Goal: Information Seeking & Learning: Compare options

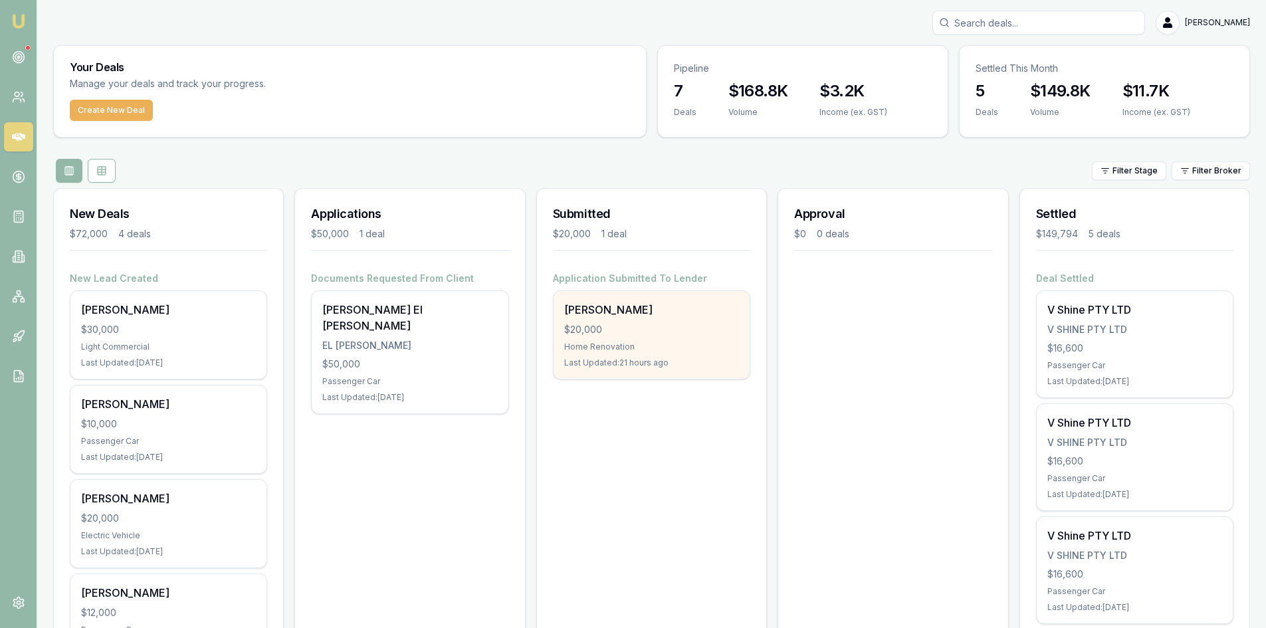
click at [608, 324] on div "$20,000" at bounding box center [651, 329] width 175 height 13
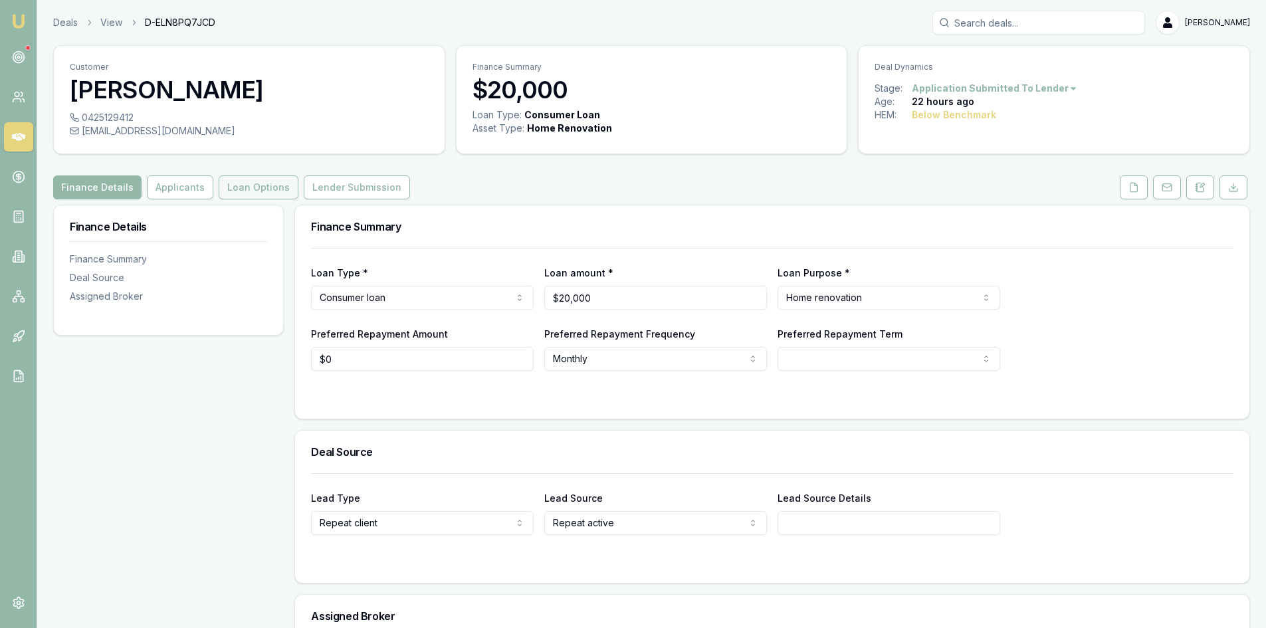
click at [279, 191] on button "Loan Options" at bounding box center [259, 187] width 80 height 24
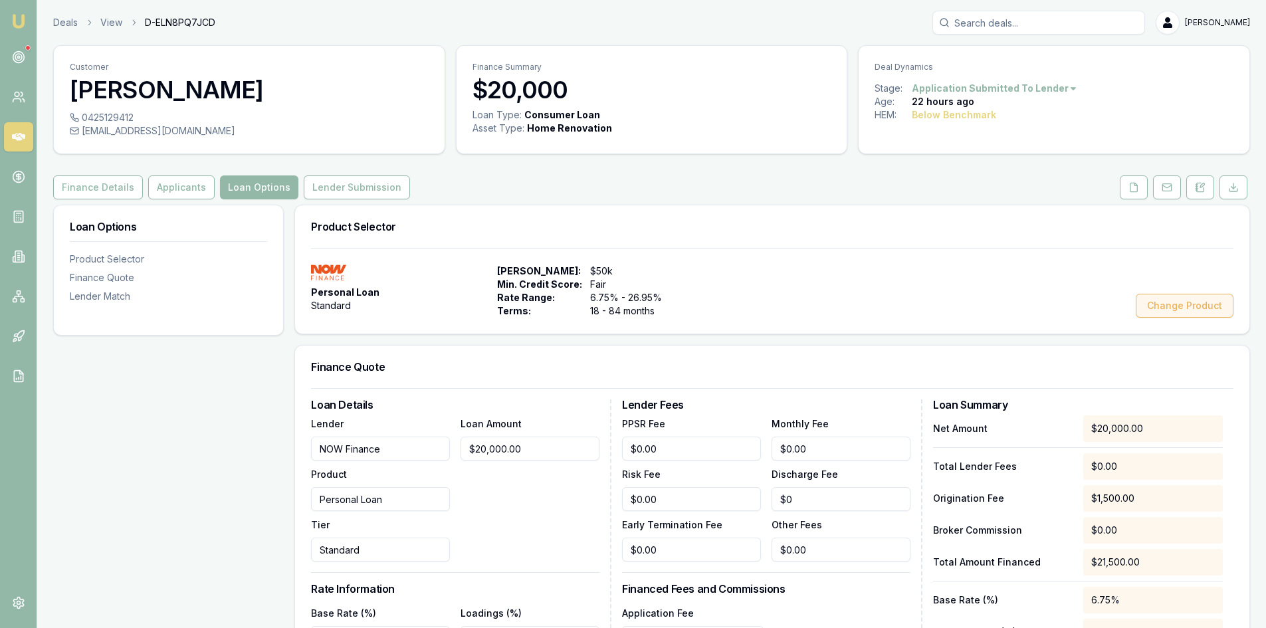
click at [1171, 308] on button "Change Product" at bounding box center [1185, 306] width 98 height 24
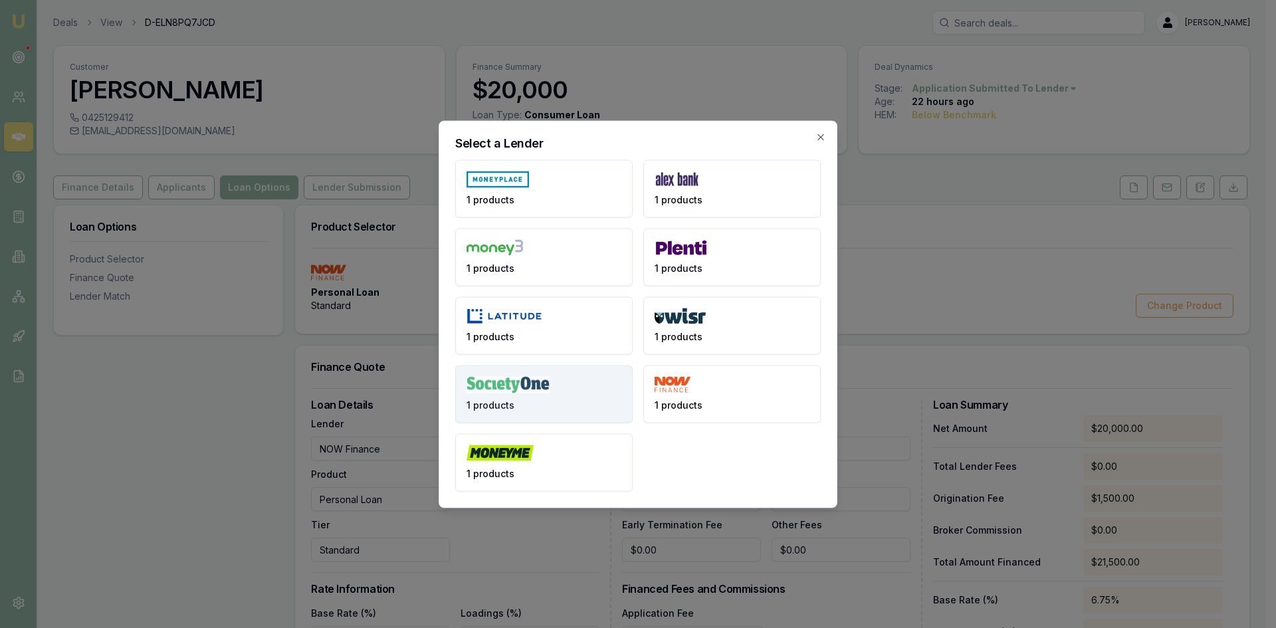
click at [536, 387] on img at bounding box center [508, 384] width 83 height 17
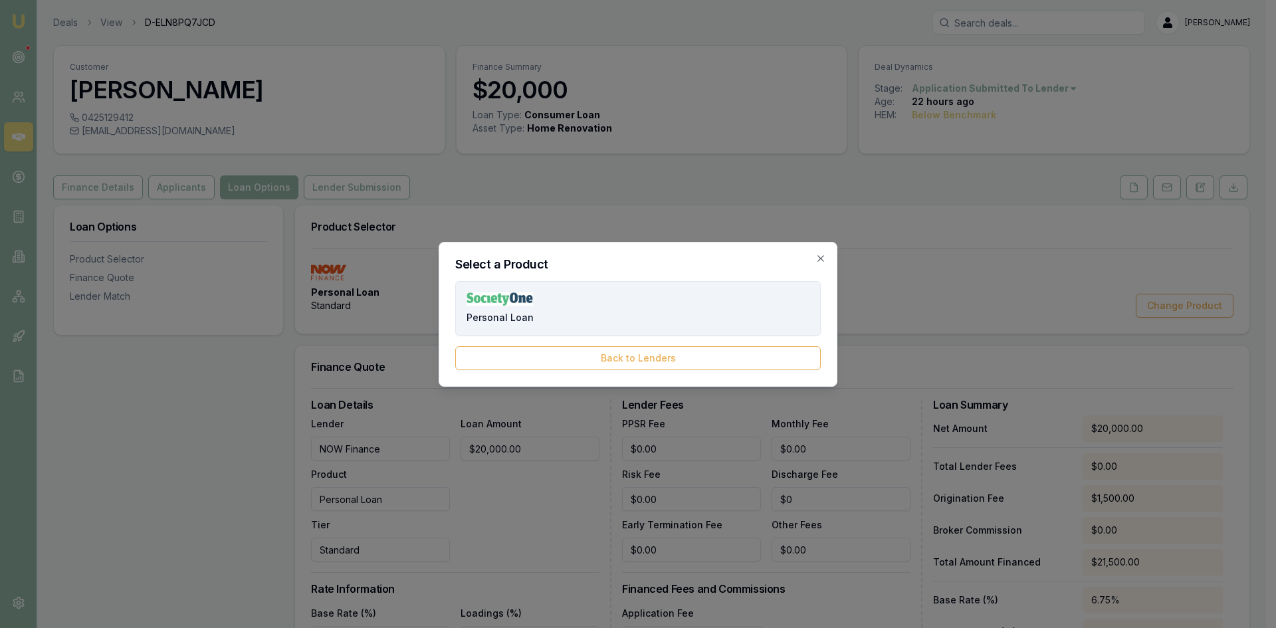
click at [524, 315] on span "Personal Loan" at bounding box center [500, 317] width 67 height 13
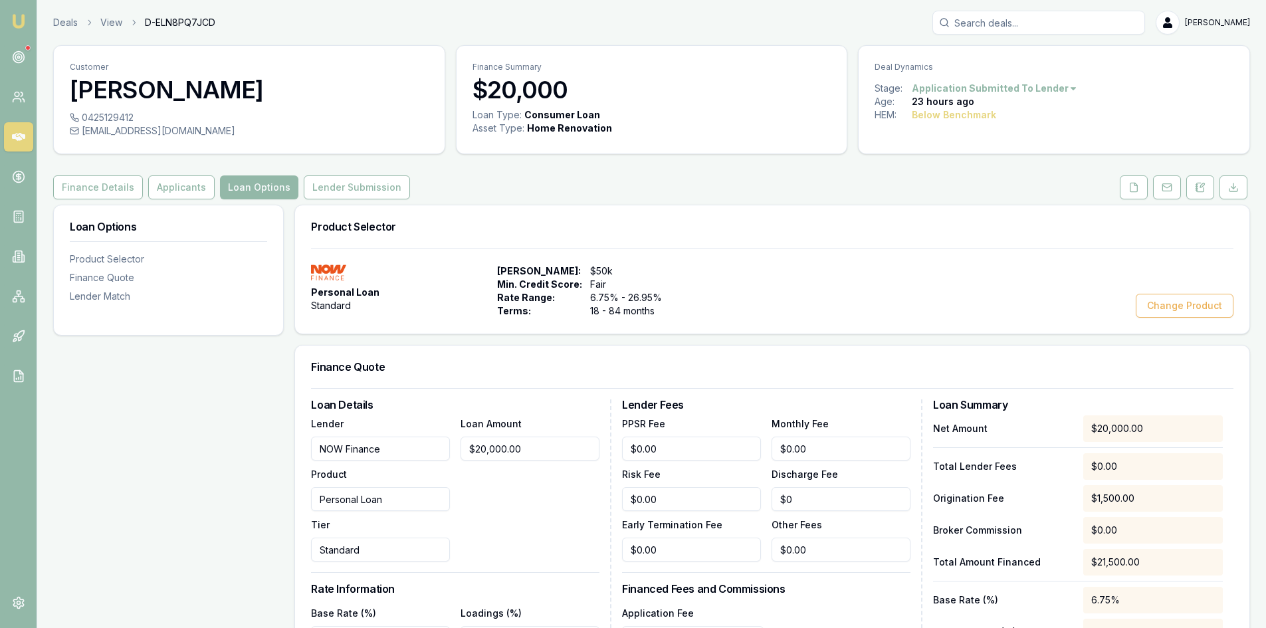
click at [928, 306] on div "Personal Loan Standard Max Loan Amount: $50k Min. Credit Score: Fair Rate Range…" at bounding box center [772, 291] width 923 height 53
click at [1181, 301] on button "Change Product" at bounding box center [1185, 306] width 98 height 24
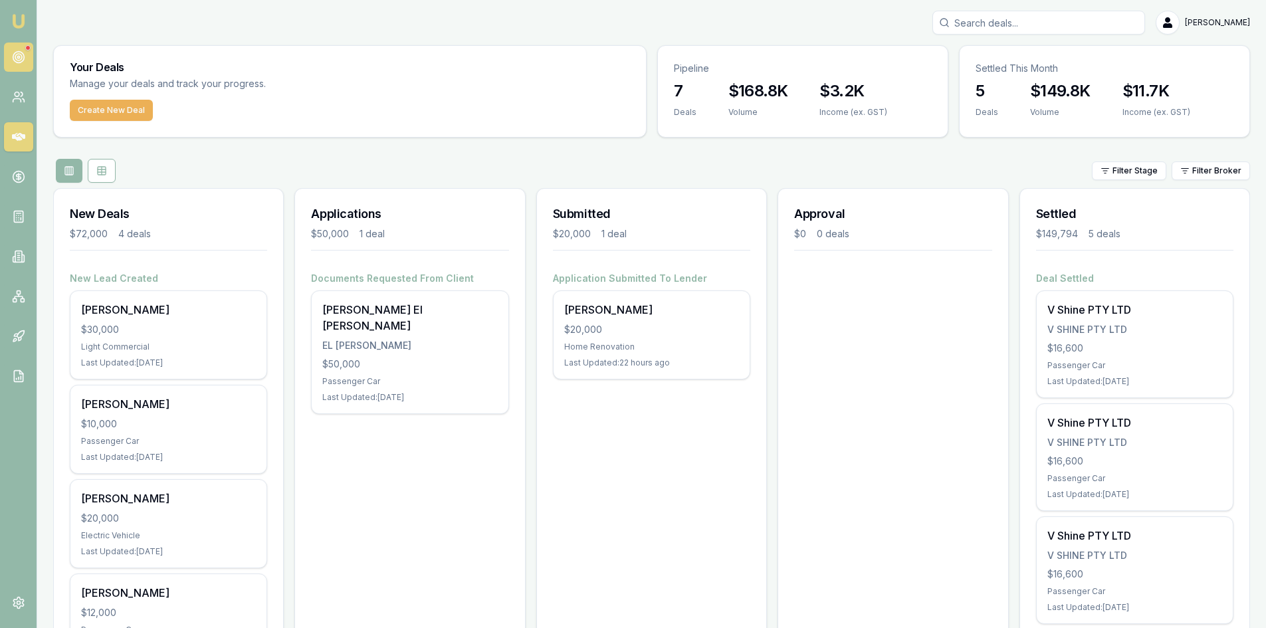
click at [19, 57] on circle at bounding box center [18, 57] width 2 height 2
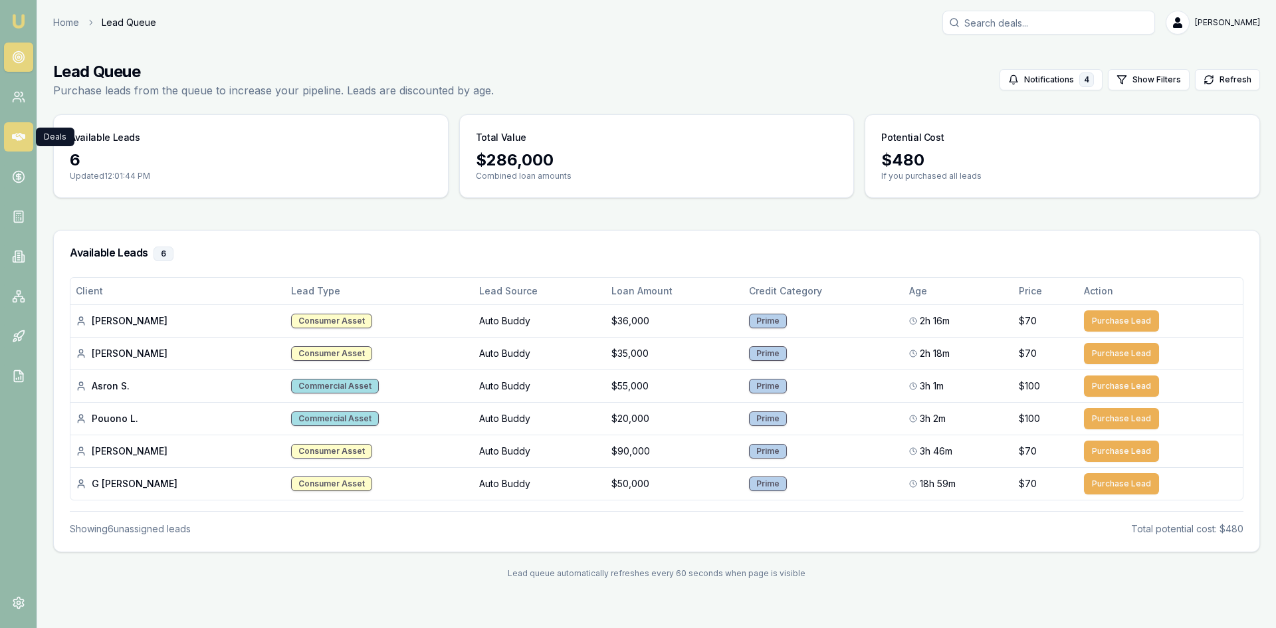
click at [21, 132] on icon at bounding box center [18, 136] width 13 height 13
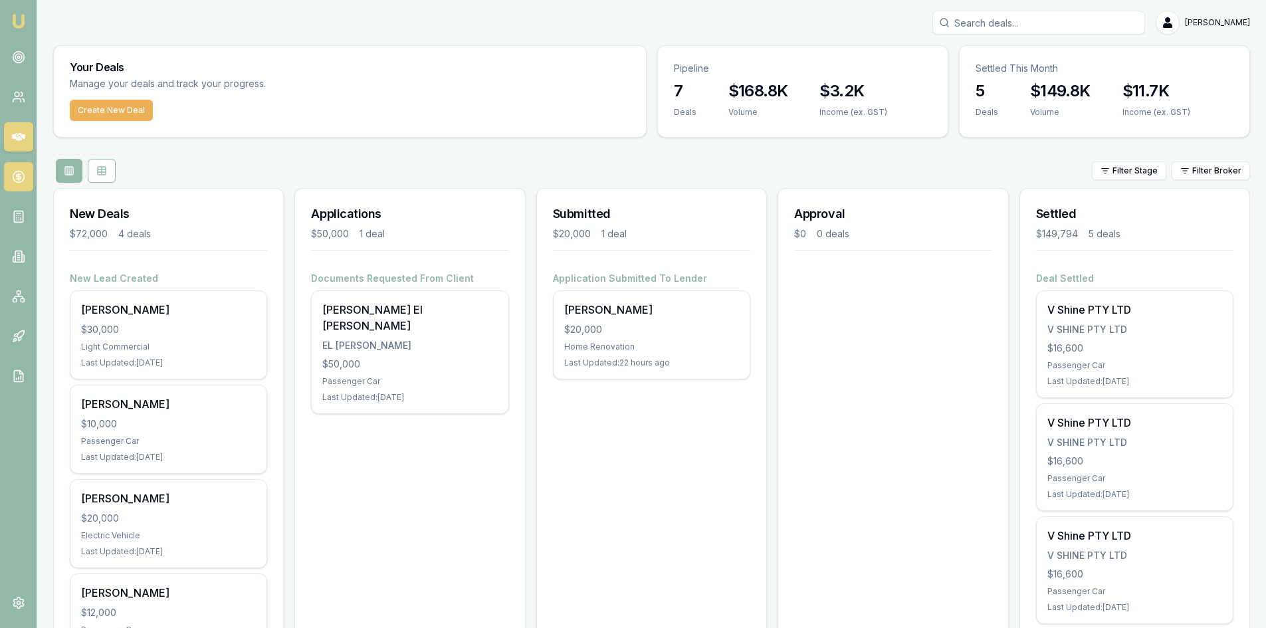
click at [33, 179] on link at bounding box center [18, 176] width 29 height 29
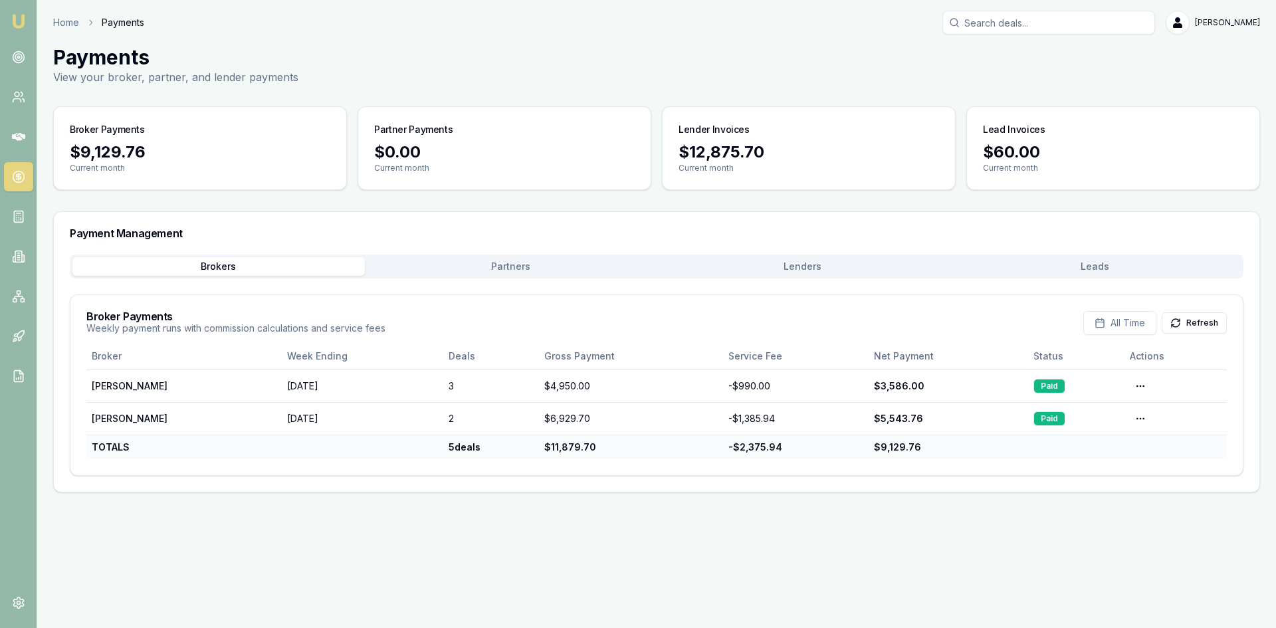
click at [19, 199] on nav "Emu Broker" at bounding box center [18, 200] width 37 height 401
click at [13, 225] on link at bounding box center [18, 216] width 29 height 29
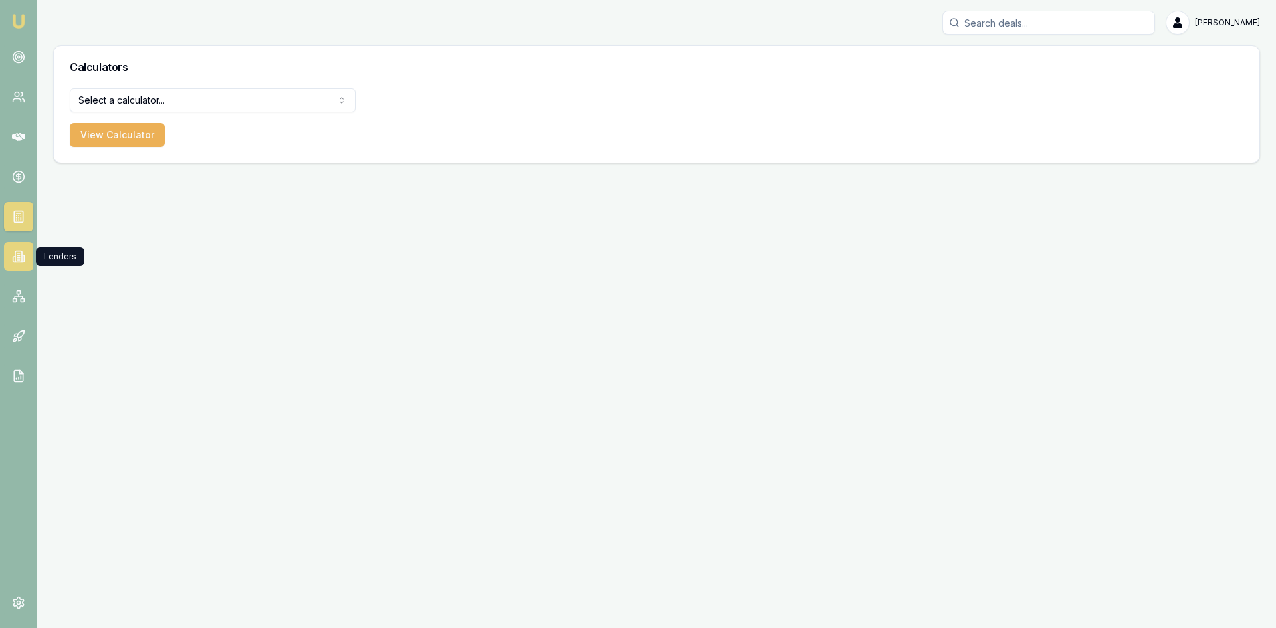
click at [13, 245] on link at bounding box center [18, 256] width 29 height 29
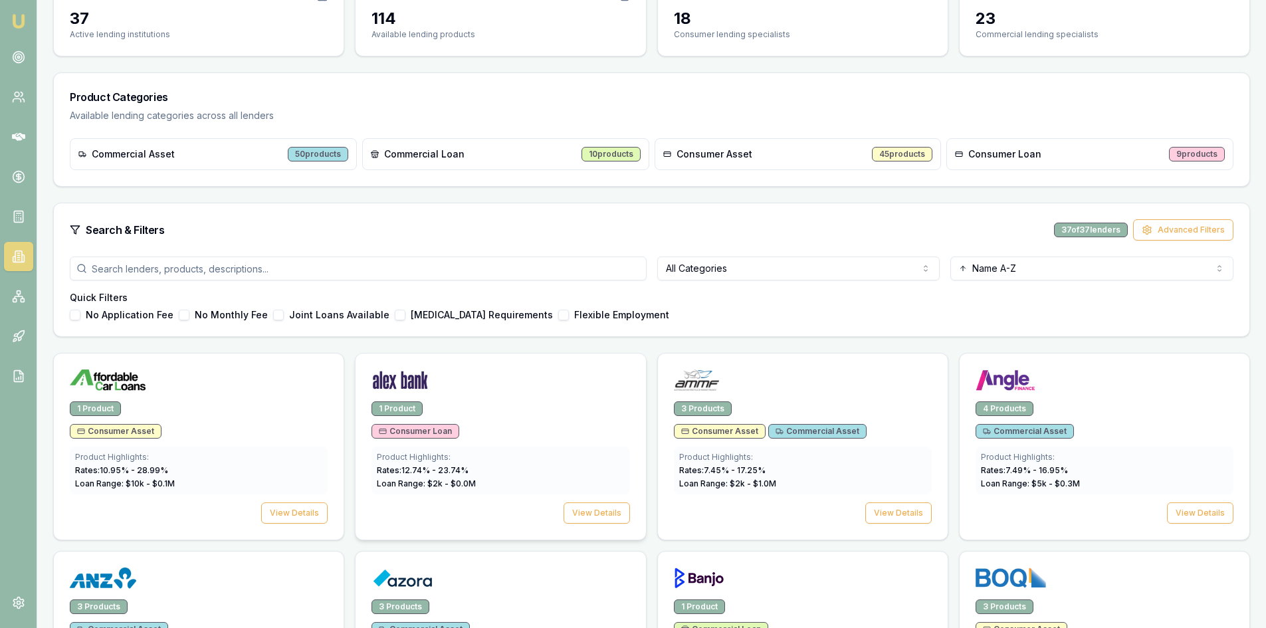
scroll to position [133, 0]
click at [468, 162] on div "Commercial Loan 10 products" at bounding box center [505, 155] width 287 height 32
click at [437, 155] on span "Commercial Loan" at bounding box center [424, 154] width 80 height 13
click at [416, 157] on span "Commercial Loan" at bounding box center [424, 154] width 80 height 13
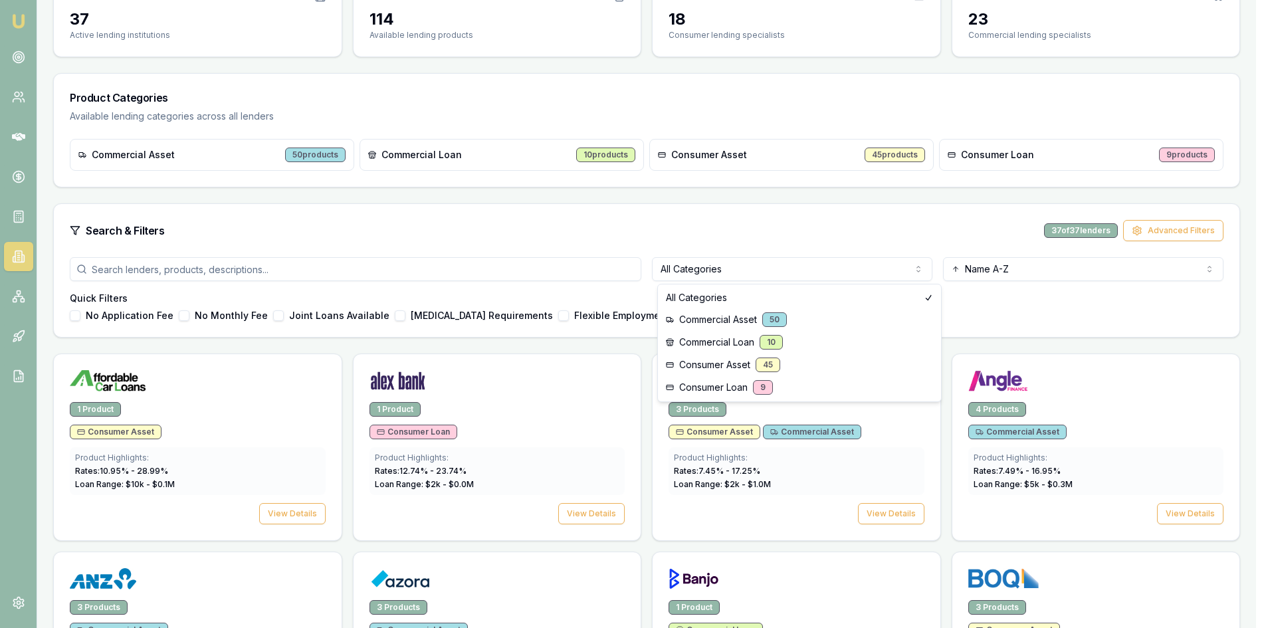
click at [839, 276] on html "Emu Broker Wendy Fonseka Toggle Menu Lenders Directory Browse our directory of …" at bounding box center [633, 181] width 1266 height 628
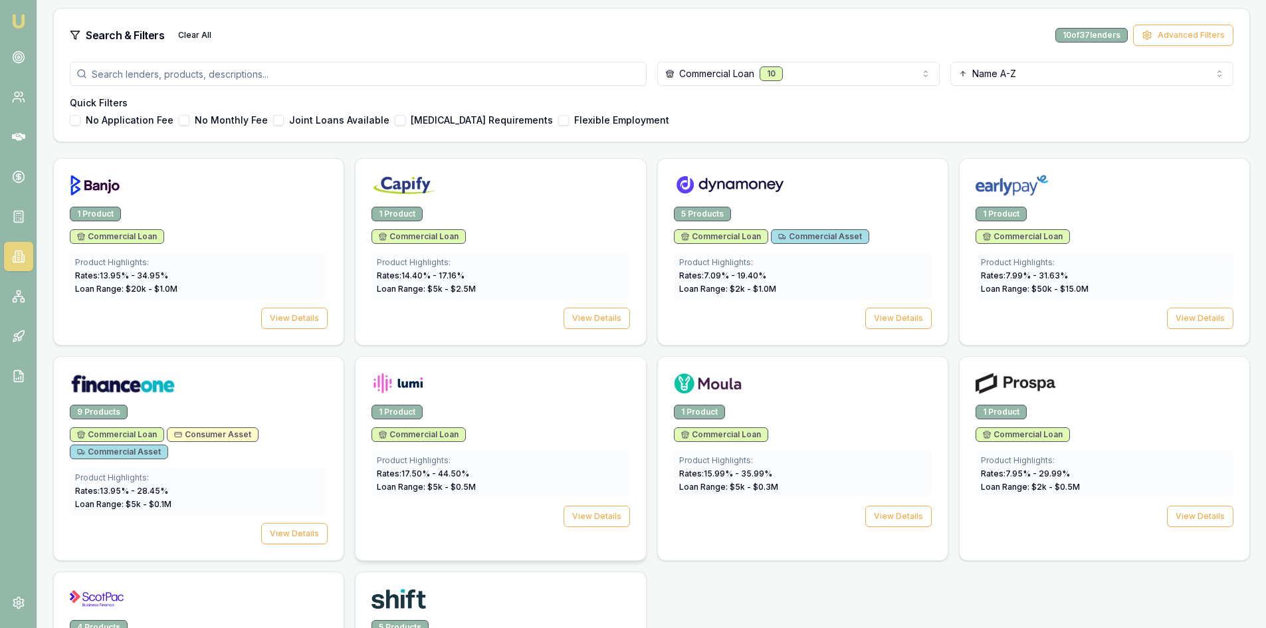
scroll to position [332, 0]
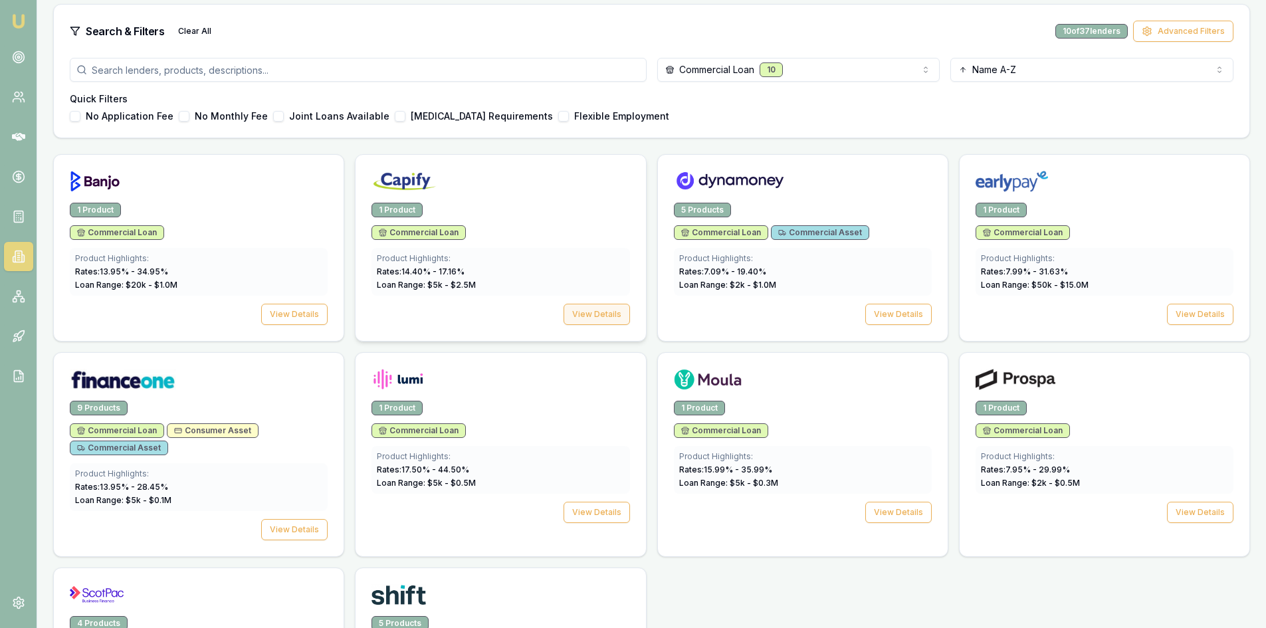
click at [572, 310] on button "View Details" at bounding box center [597, 314] width 66 height 21
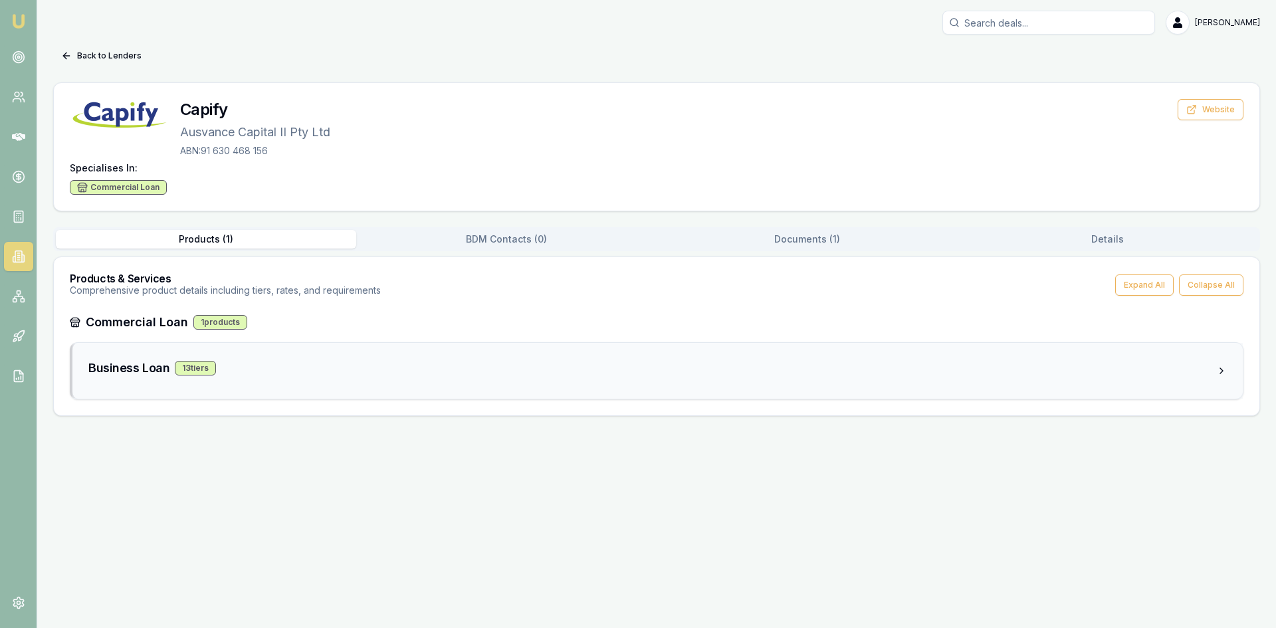
click at [112, 364] on h3 "Business Loan" at bounding box center [128, 368] width 81 height 19
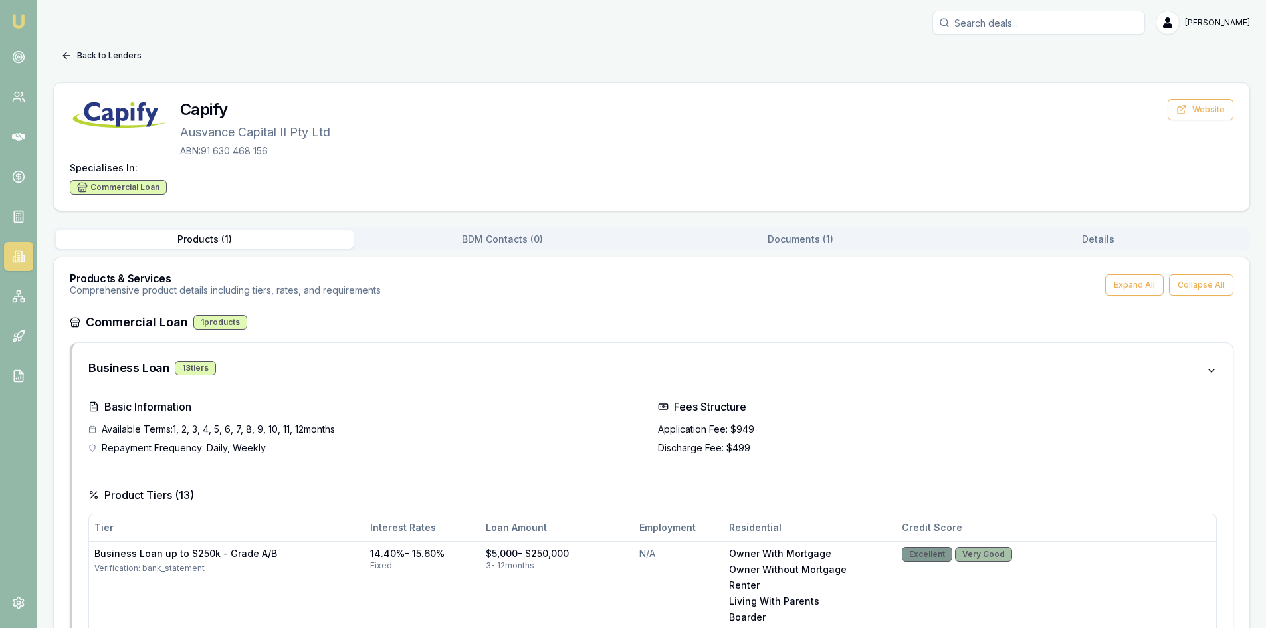
click at [72, 53] on button "Back to Lenders" at bounding box center [101, 55] width 96 height 21
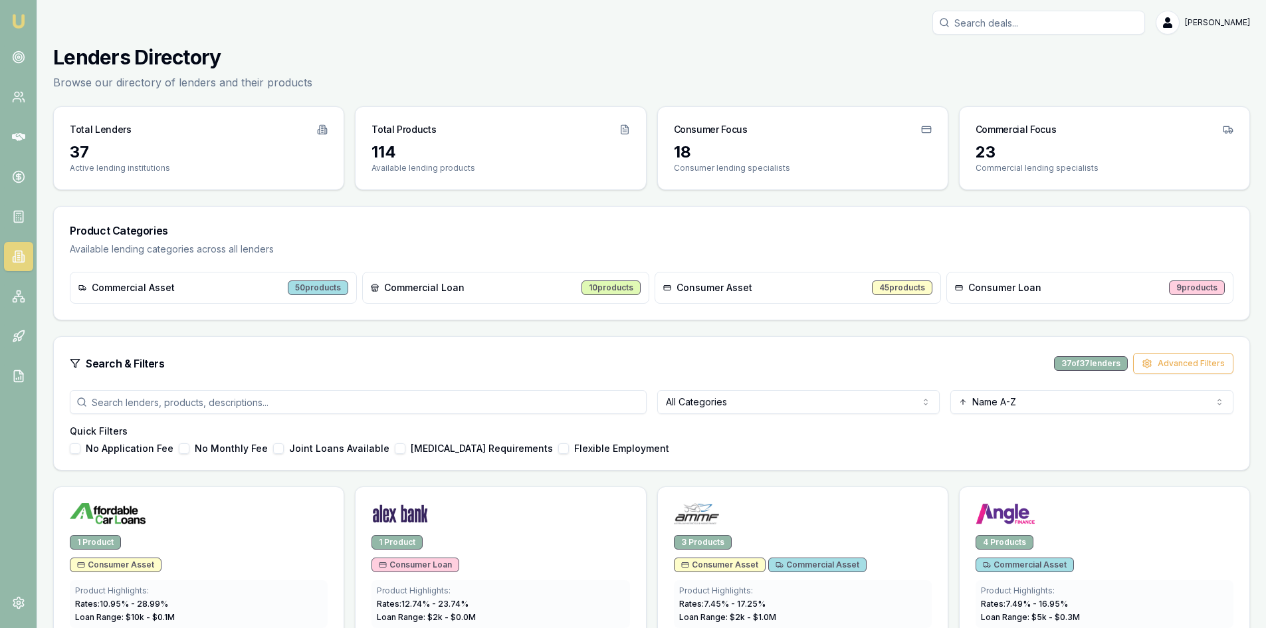
scroll to position [332, 0]
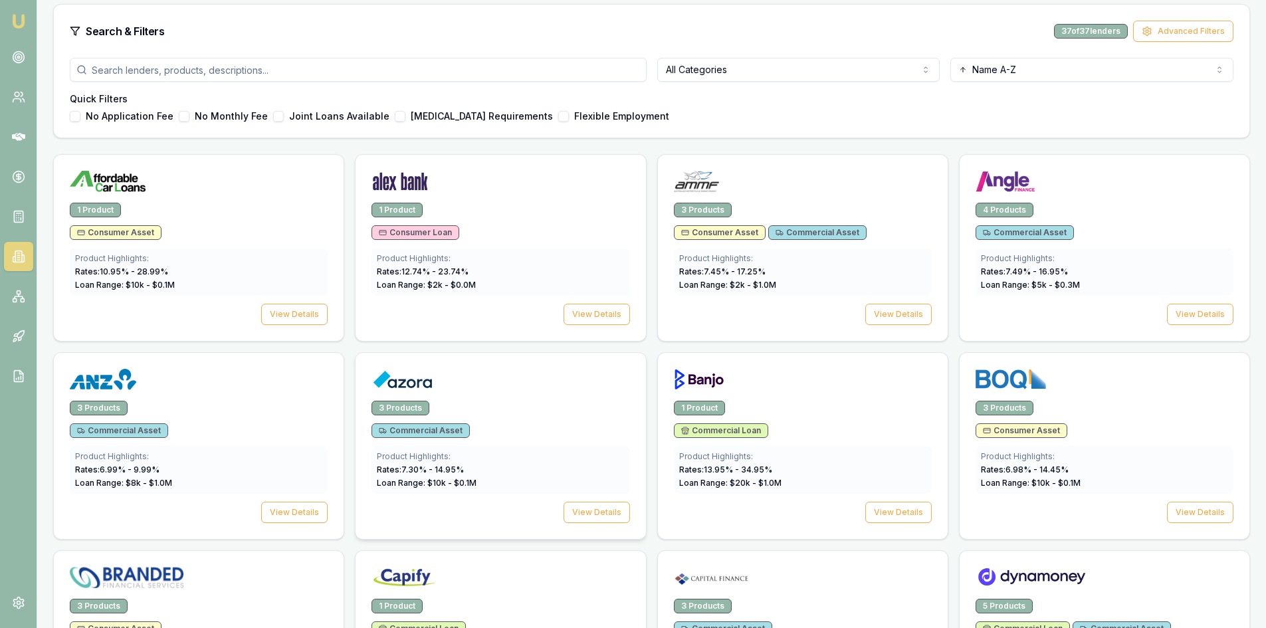
click at [391, 378] on img at bounding box center [402, 379] width 61 height 21
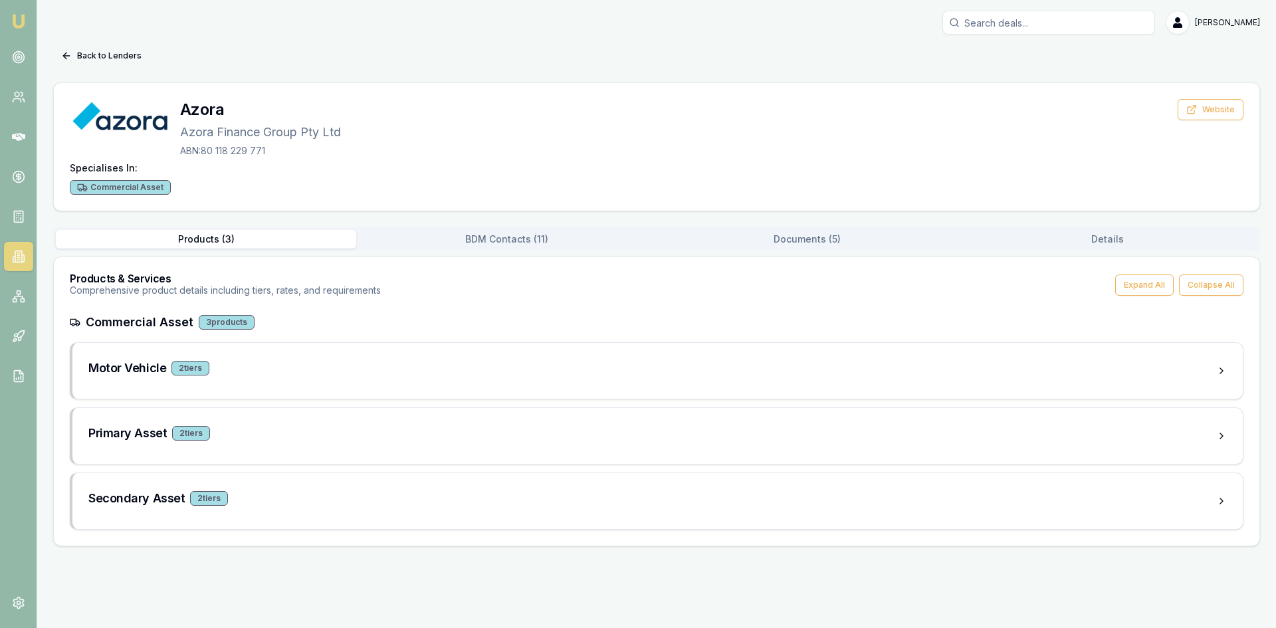
click at [549, 243] on button "BDM Contacts ( 11 )" at bounding box center [506, 239] width 300 height 19
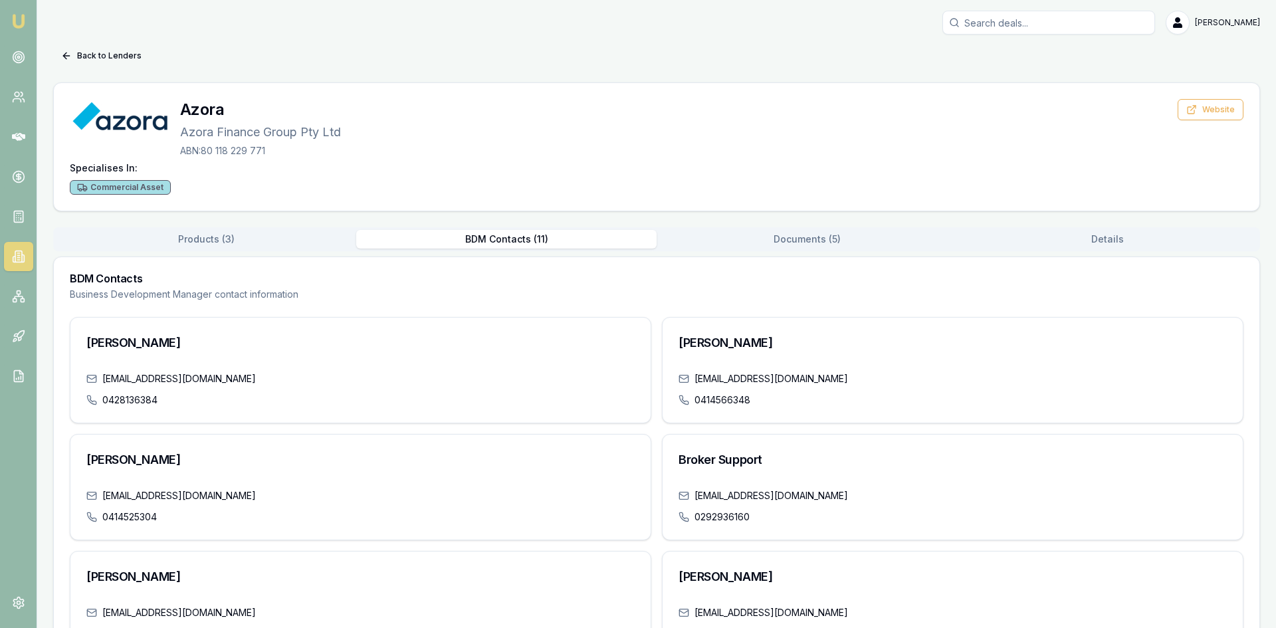
click at [245, 243] on button "Products ( 3 )" at bounding box center [206, 239] width 300 height 19
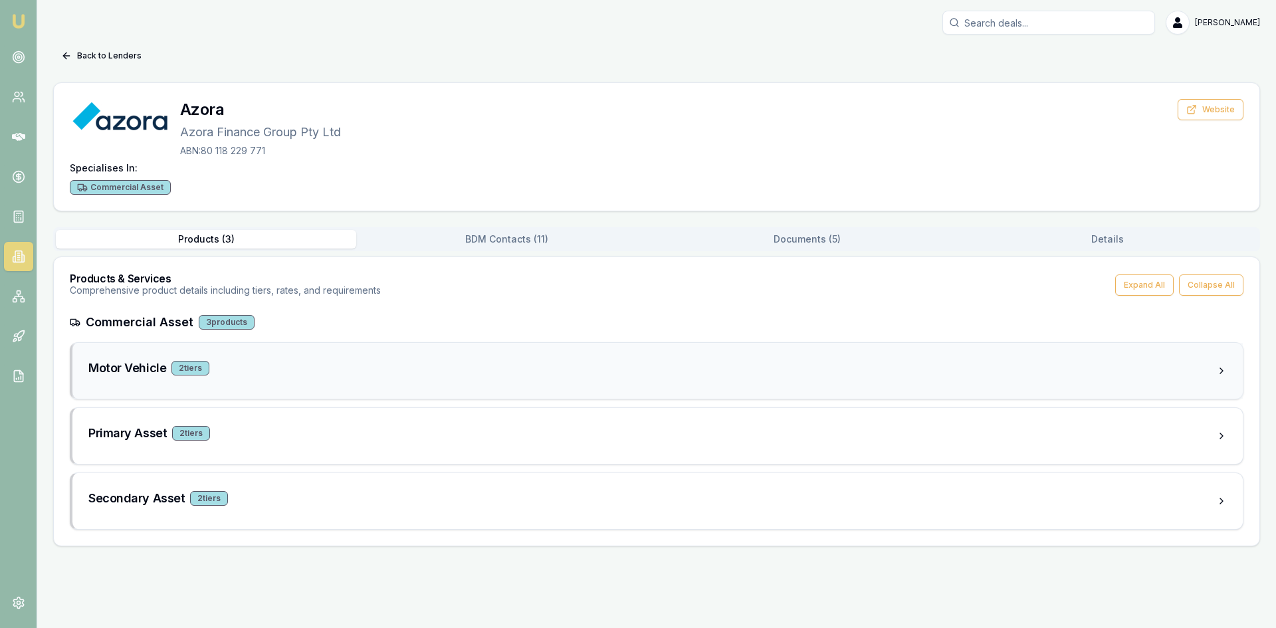
click at [138, 372] on h3 "Motor Vehicle" at bounding box center [127, 368] width 78 height 19
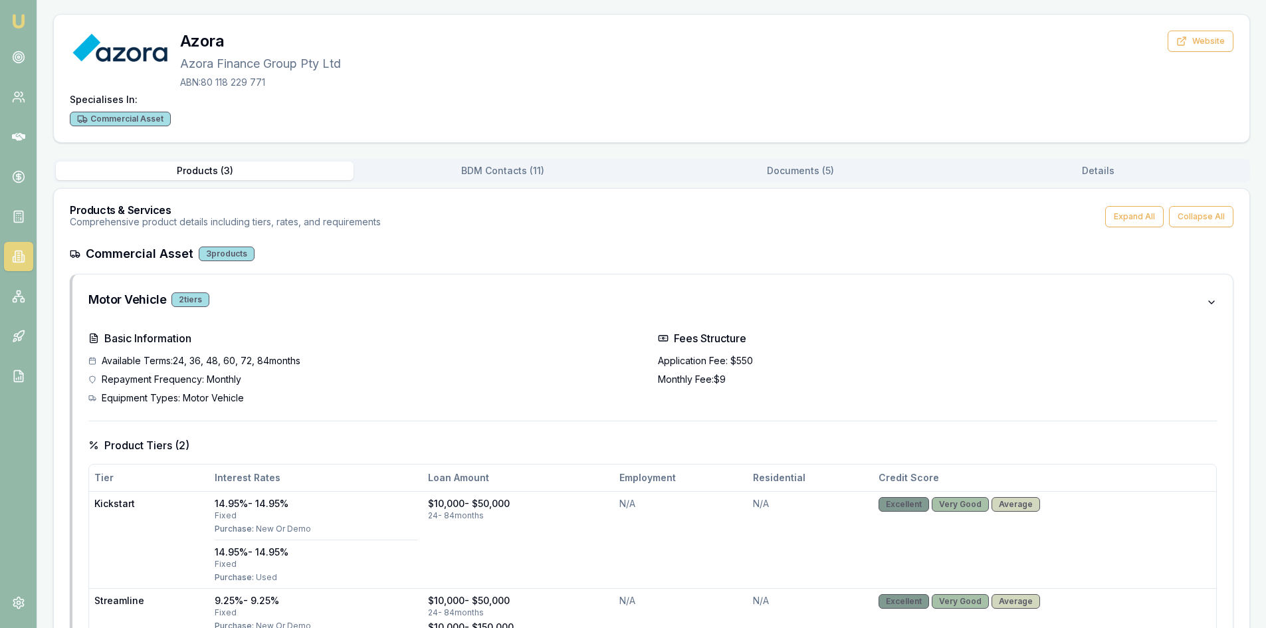
scroll to position [133, 0]
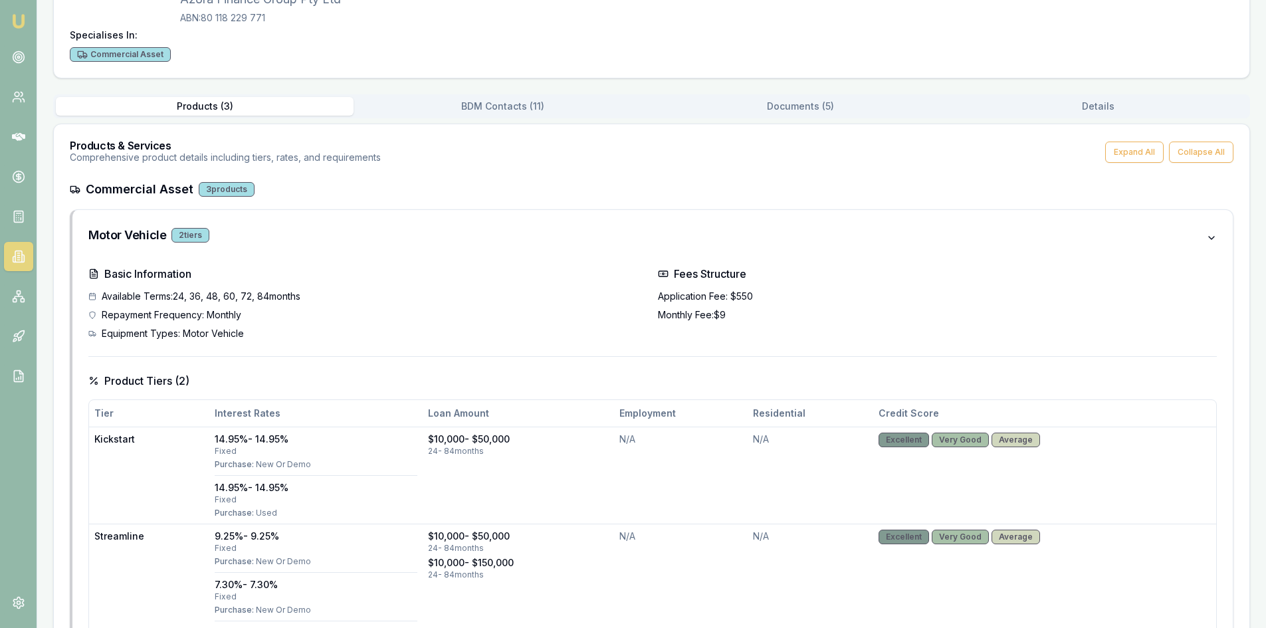
click at [505, 110] on div "Back to Lenders Azora Azora Finance Group Pty Ltd ABN: 80 118 229 771 Website S…" at bounding box center [651, 472] width 1197 height 1121
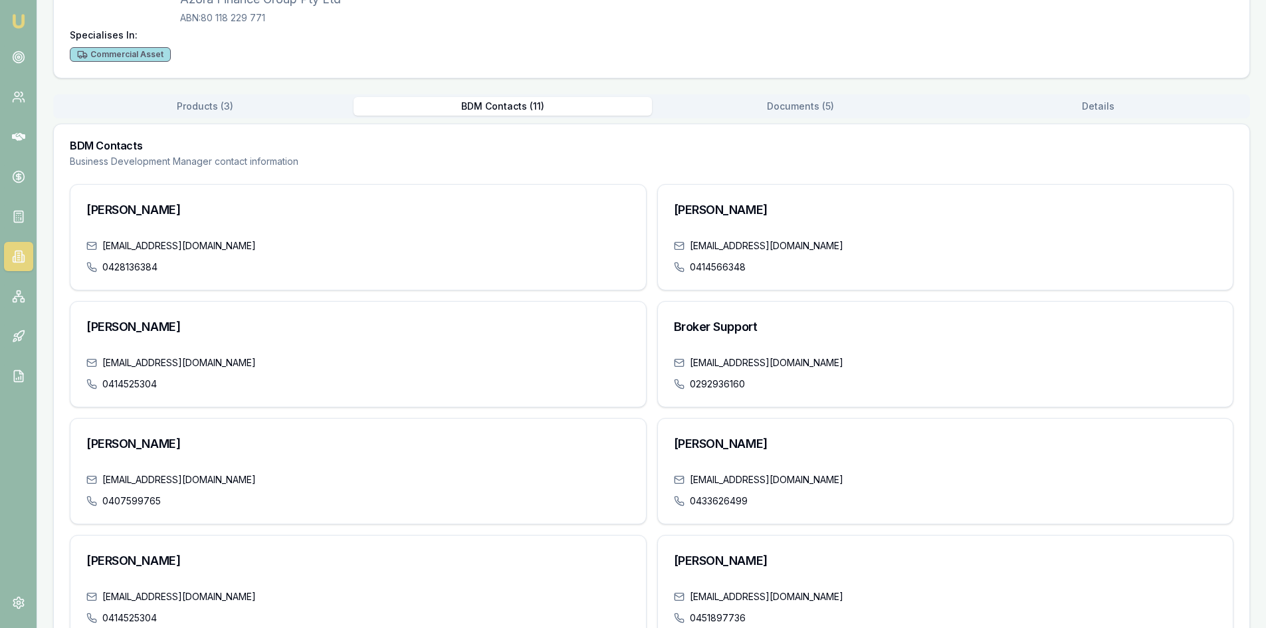
click at [820, 108] on div "Back to Lenders Azora Azora Finance Group Pty Ltd ABN: 80 118 229 771 Website S…" at bounding box center [651, 402] width 1197 height 980
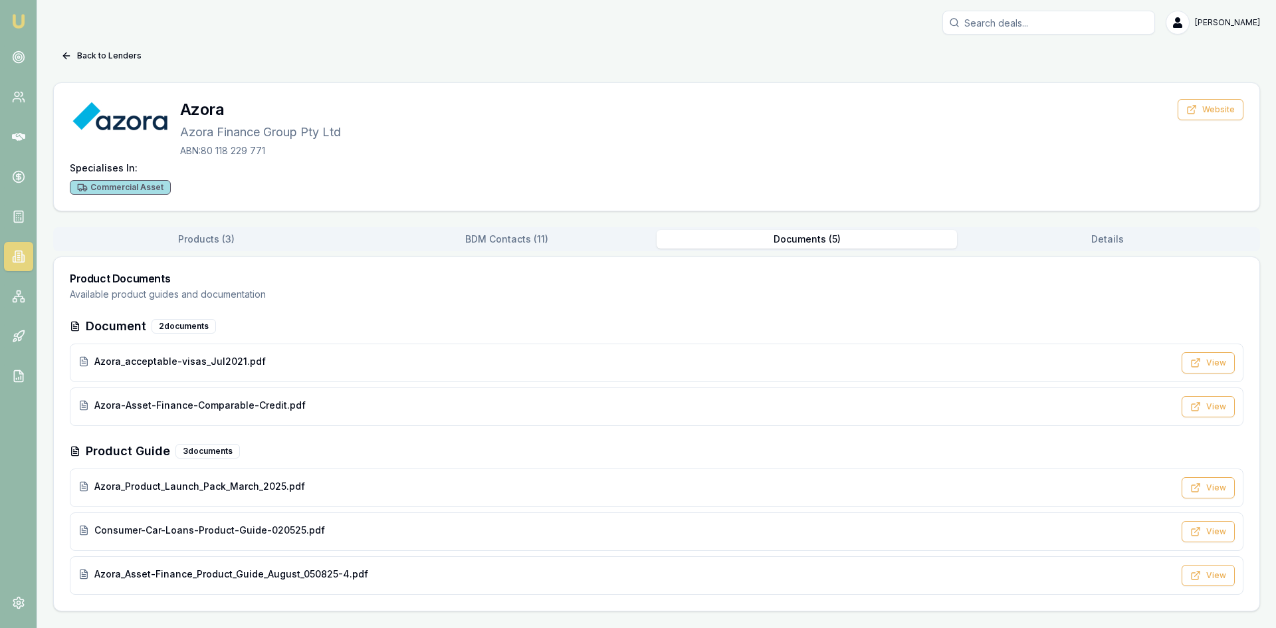
click at [1089, 241] on button "Details" at bounding box center [1107, 239] width 300 height 19
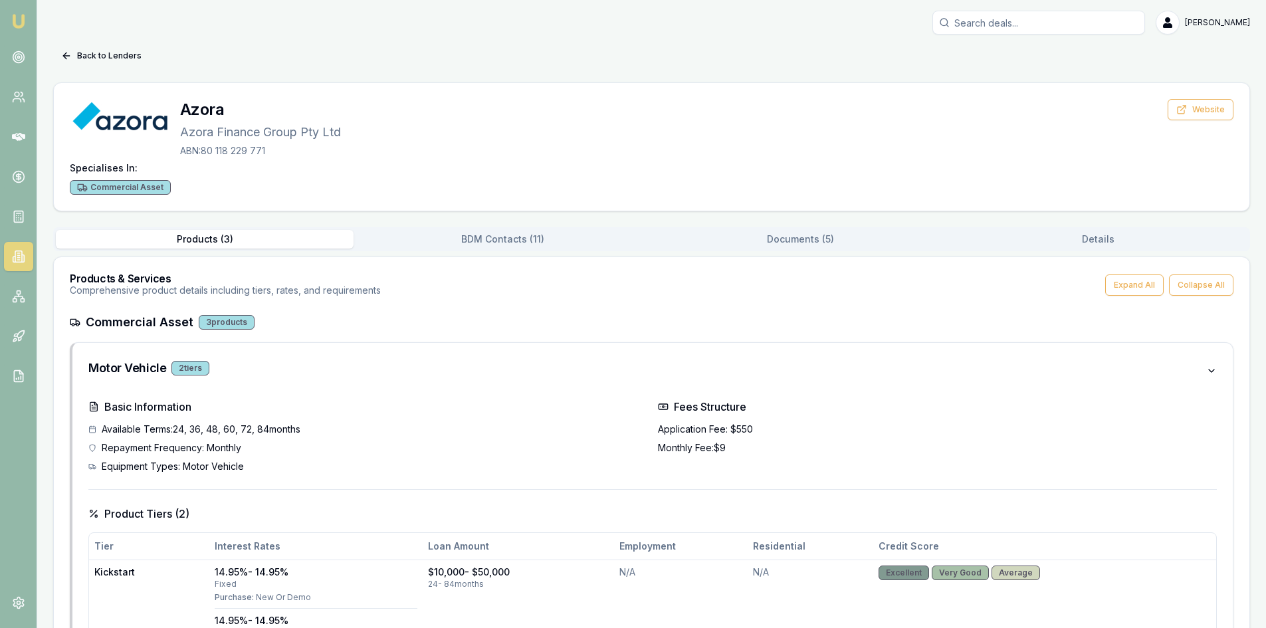
click at [247, 235] on button "Products ( 3 )" at bounding box center [205, 239] width 298 height 19
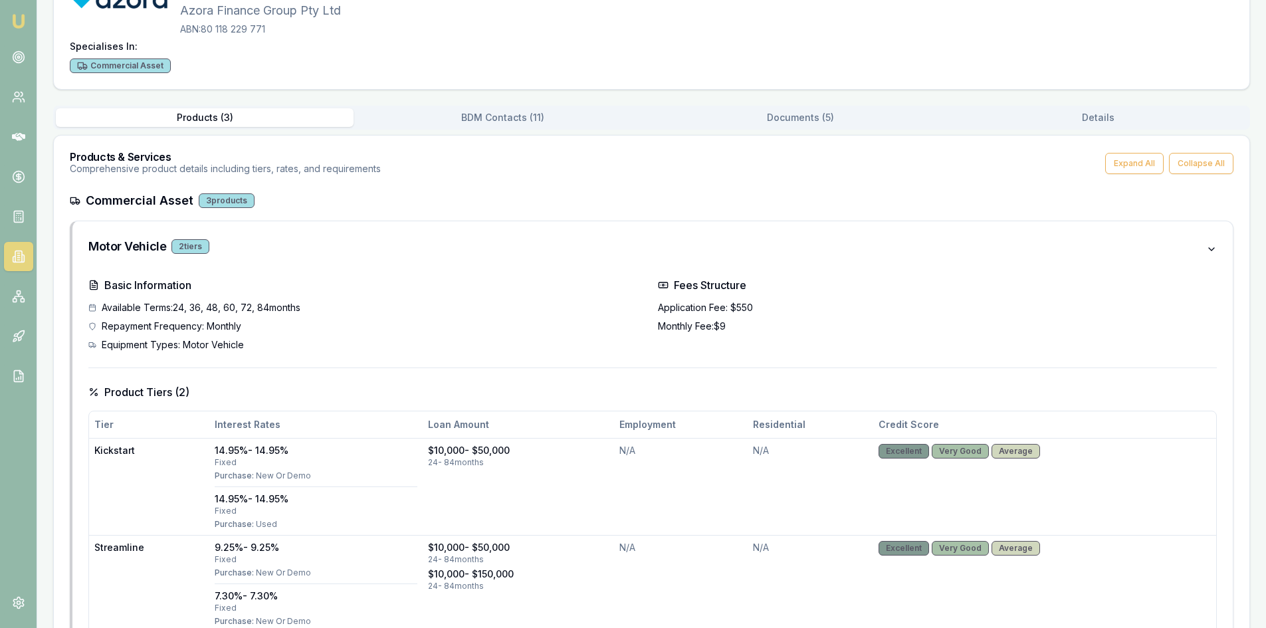
scroll to position [133, 0]
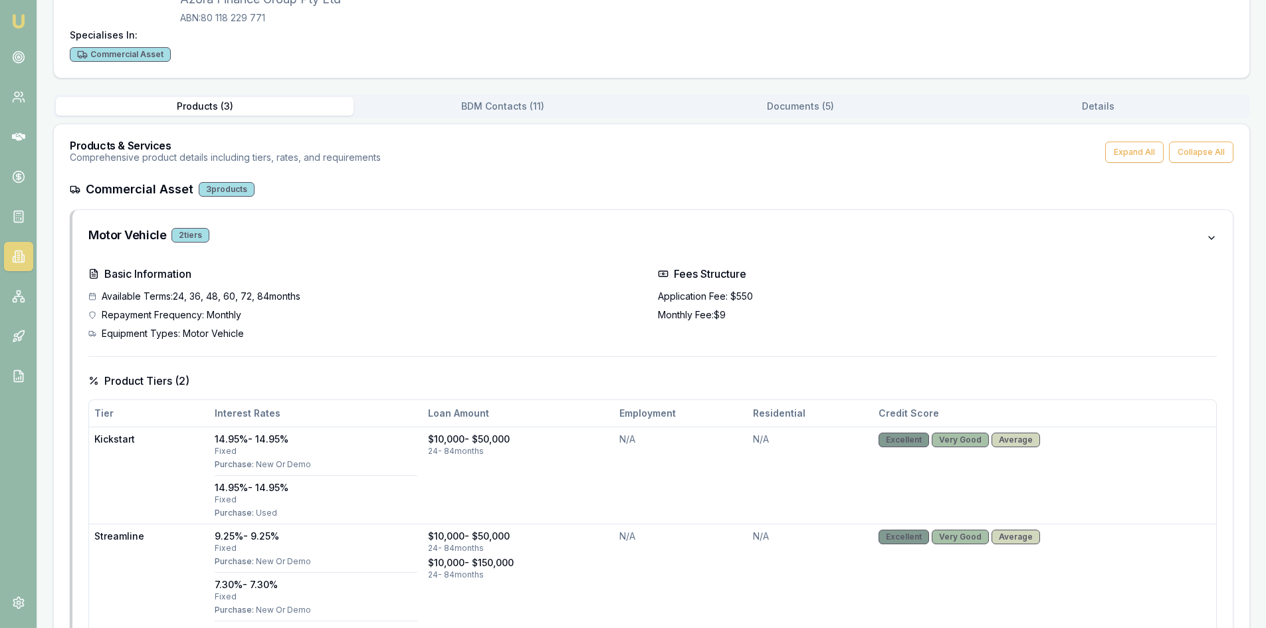
click at [482, 110] on button "BDM Contacts ( 11 )" at bounding box center [503, 106] width 298 height 19
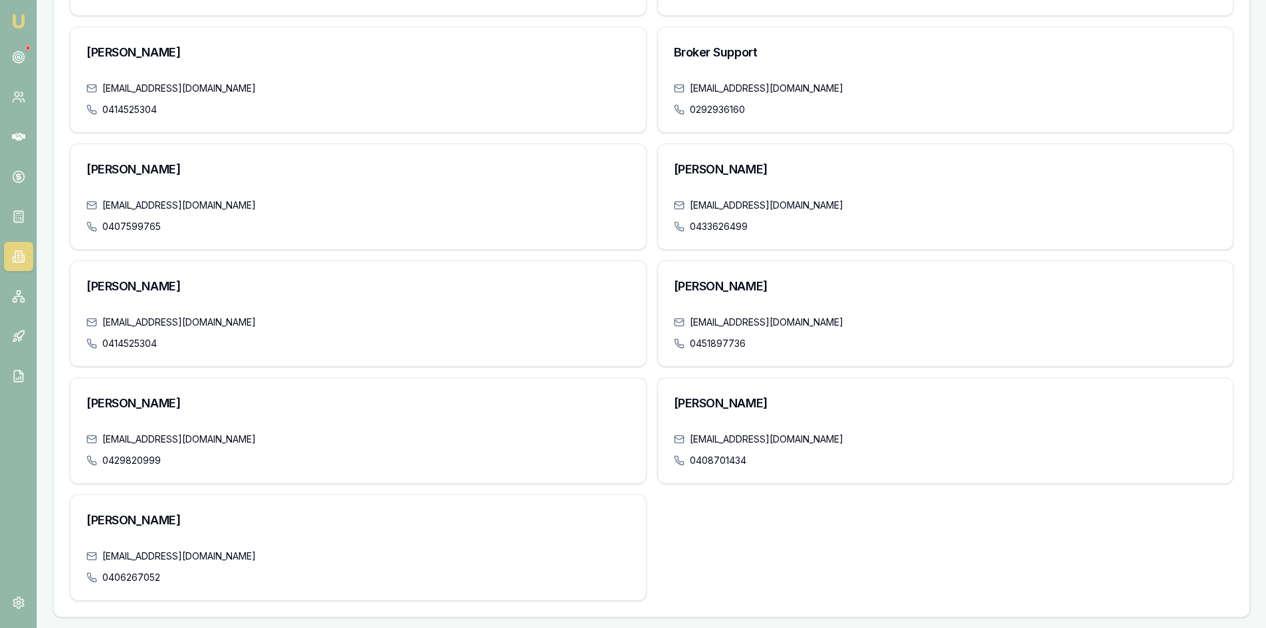
scroll to position [0, 0]
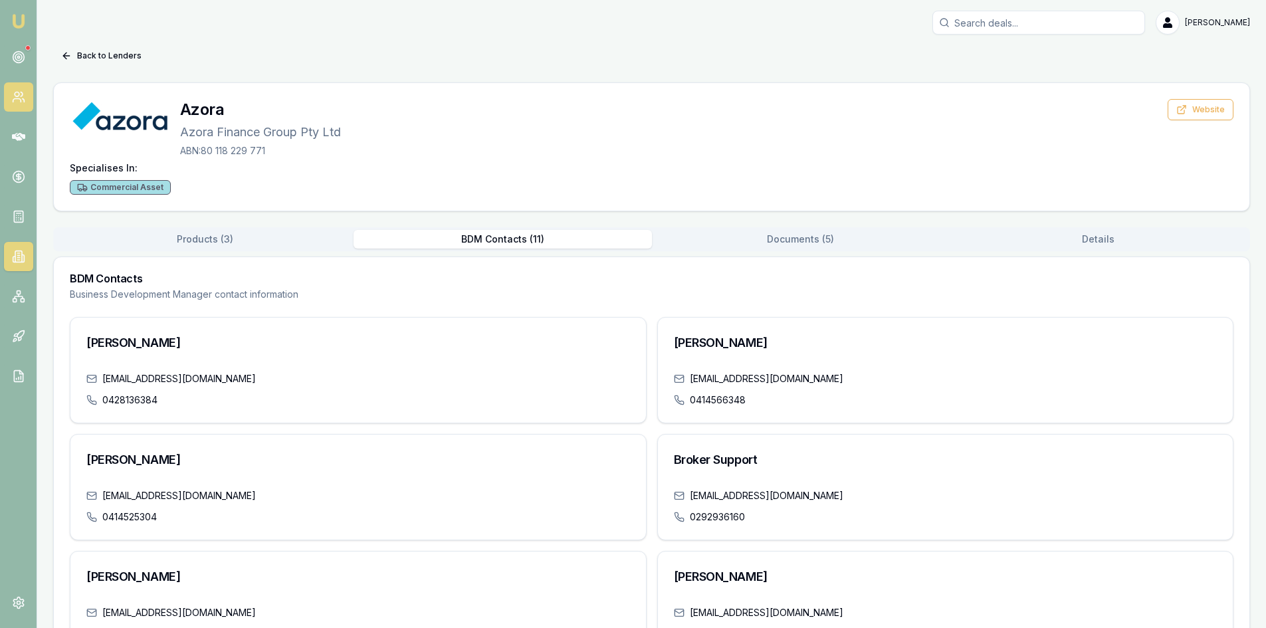
click at [30, 100] on link at bounding box center [18, 96] width 29 height 29
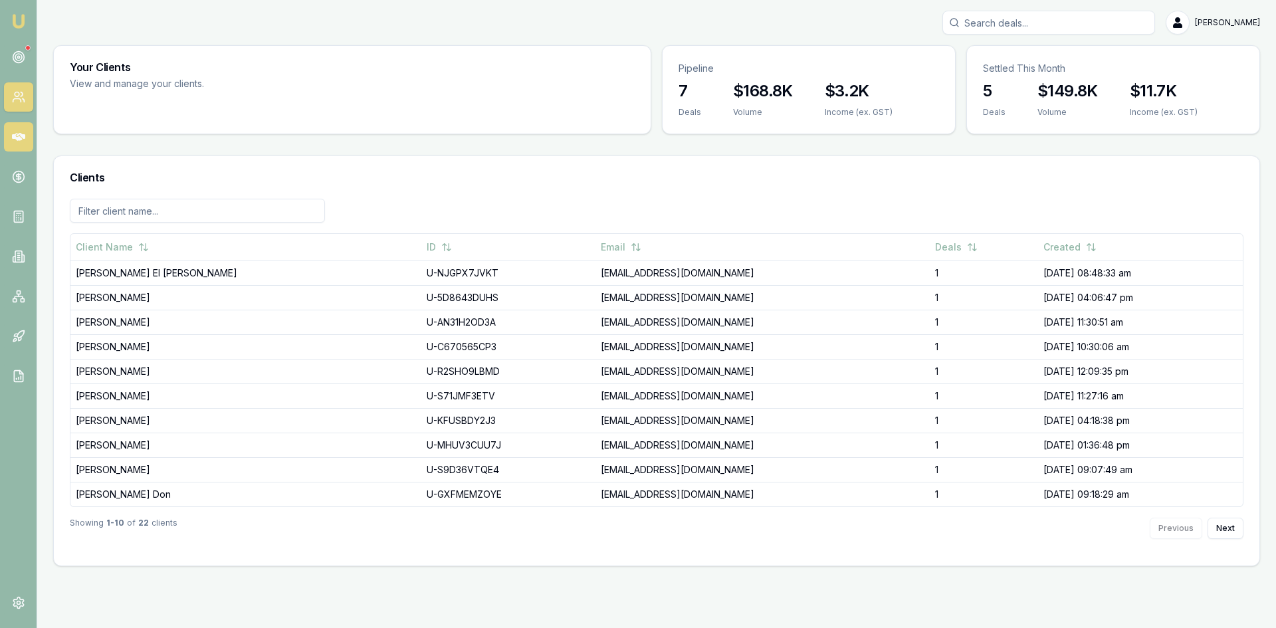
click at [21, 124] on link at bounding box center [18, 136] width 29 height 29
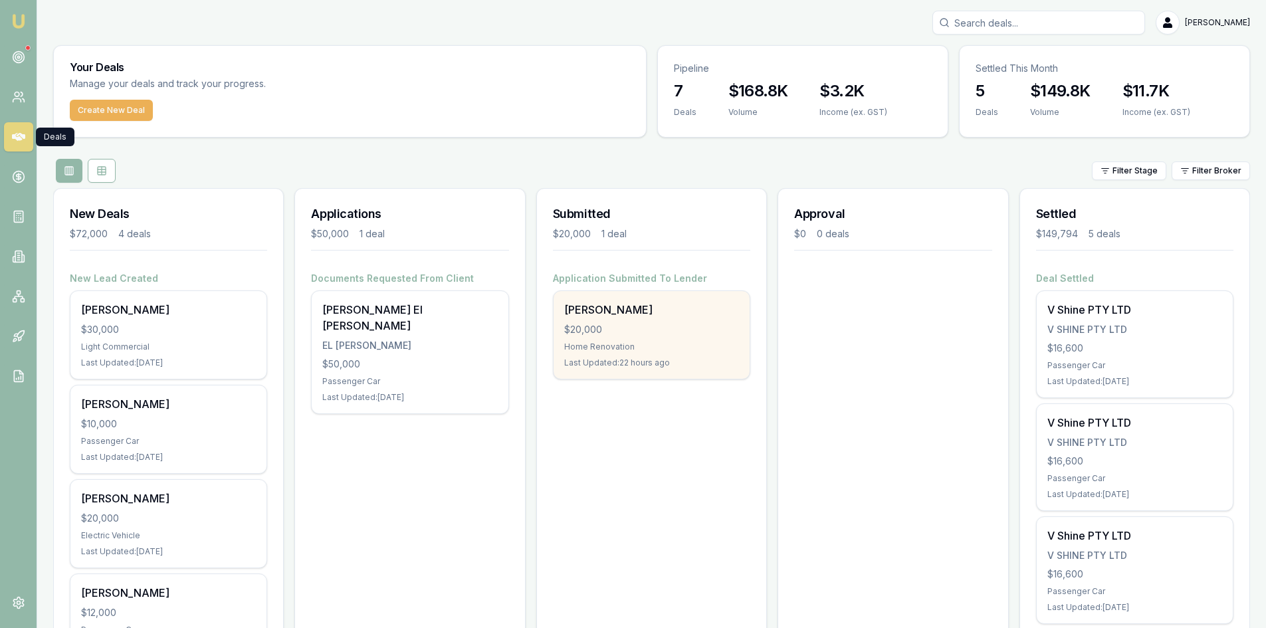
click at [607, 305] on div "[PERSON_NAME]" at bounding box center [651, 310] width 175 height 16
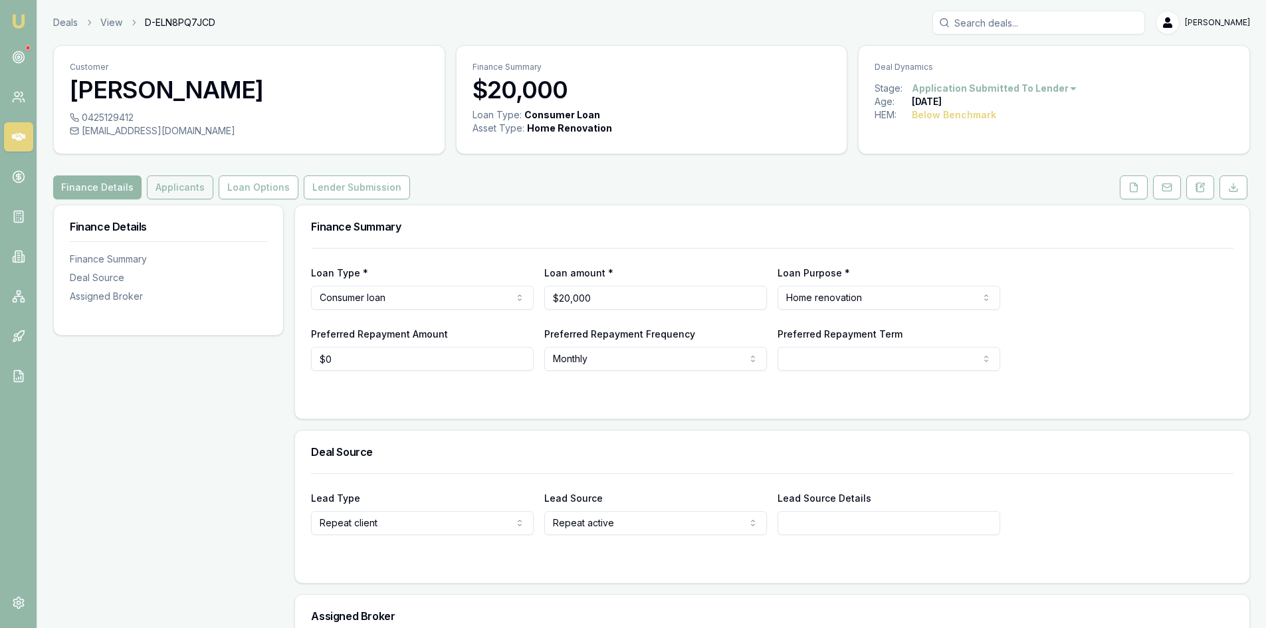
click at [187, 180] on button "Applicants" at bounding box center [180, 187] width 66 height 24
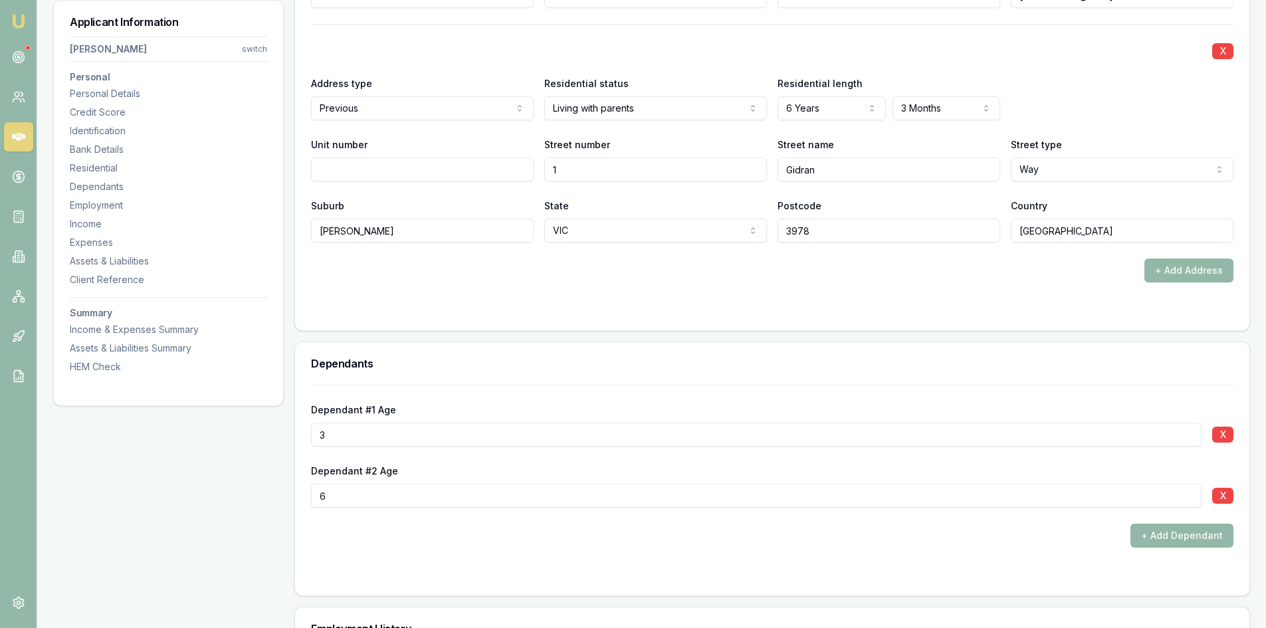
scroll to position [1529, 0]
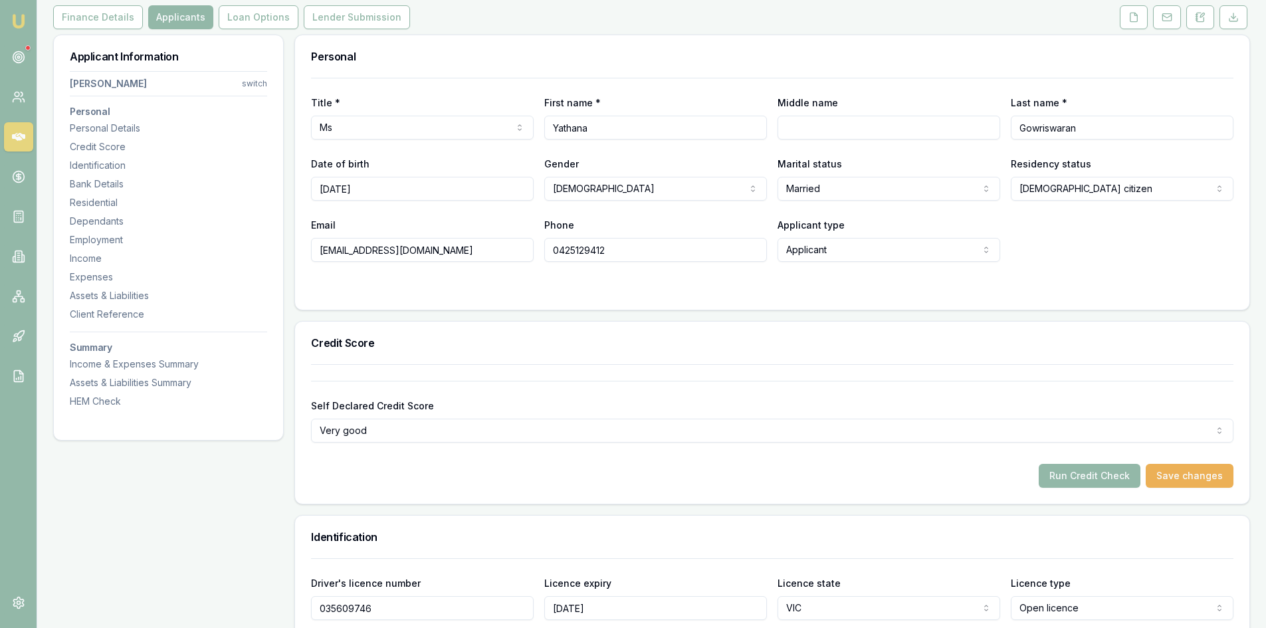
scroll to position [66, 0]
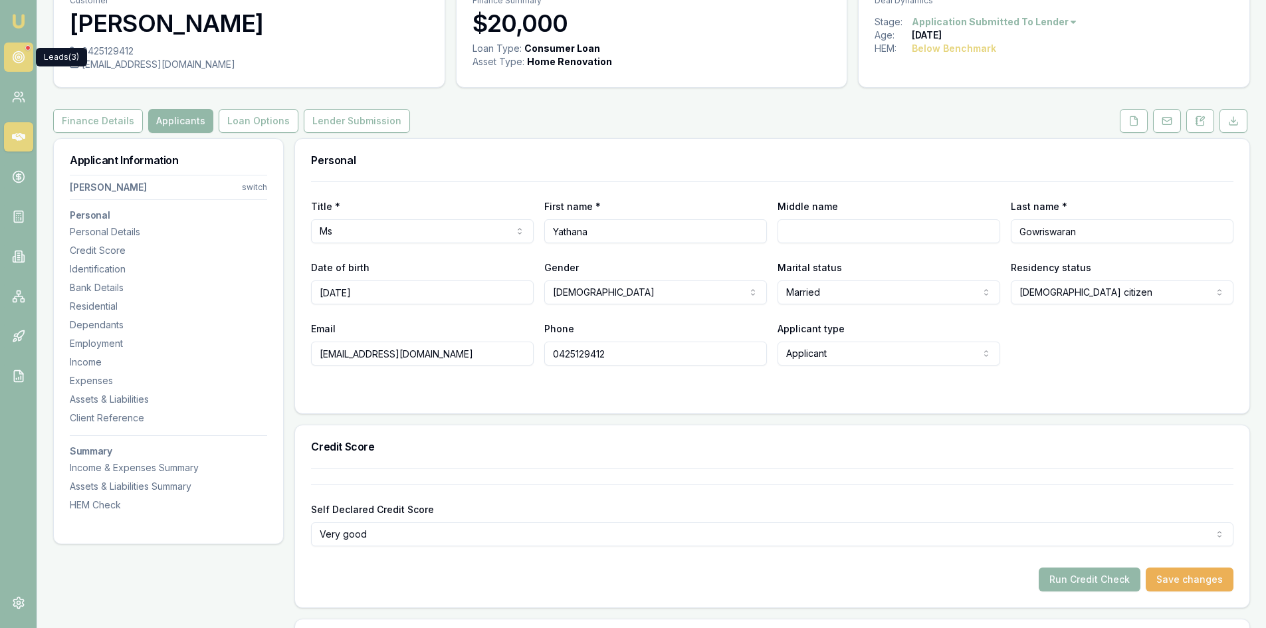
click at [27, 58] on link at bounding box center [18, 57] width 29 height 29
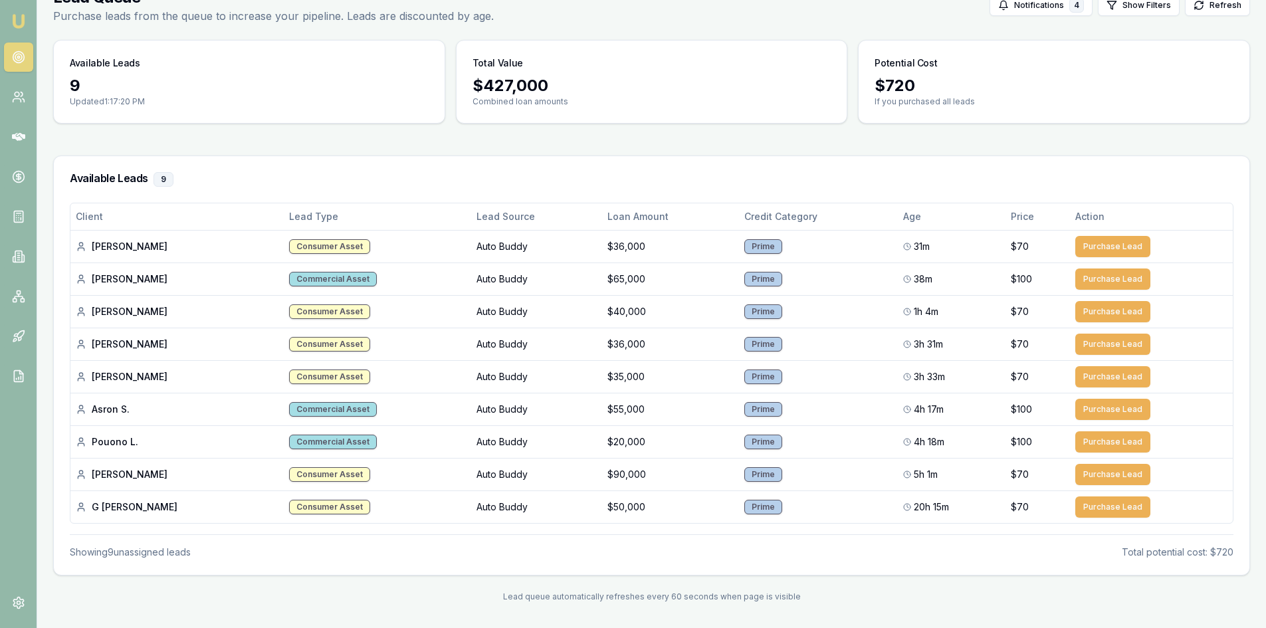
scroll to position [75, 0]
